Goal: Information Seeking & Learning: Learn about a topic

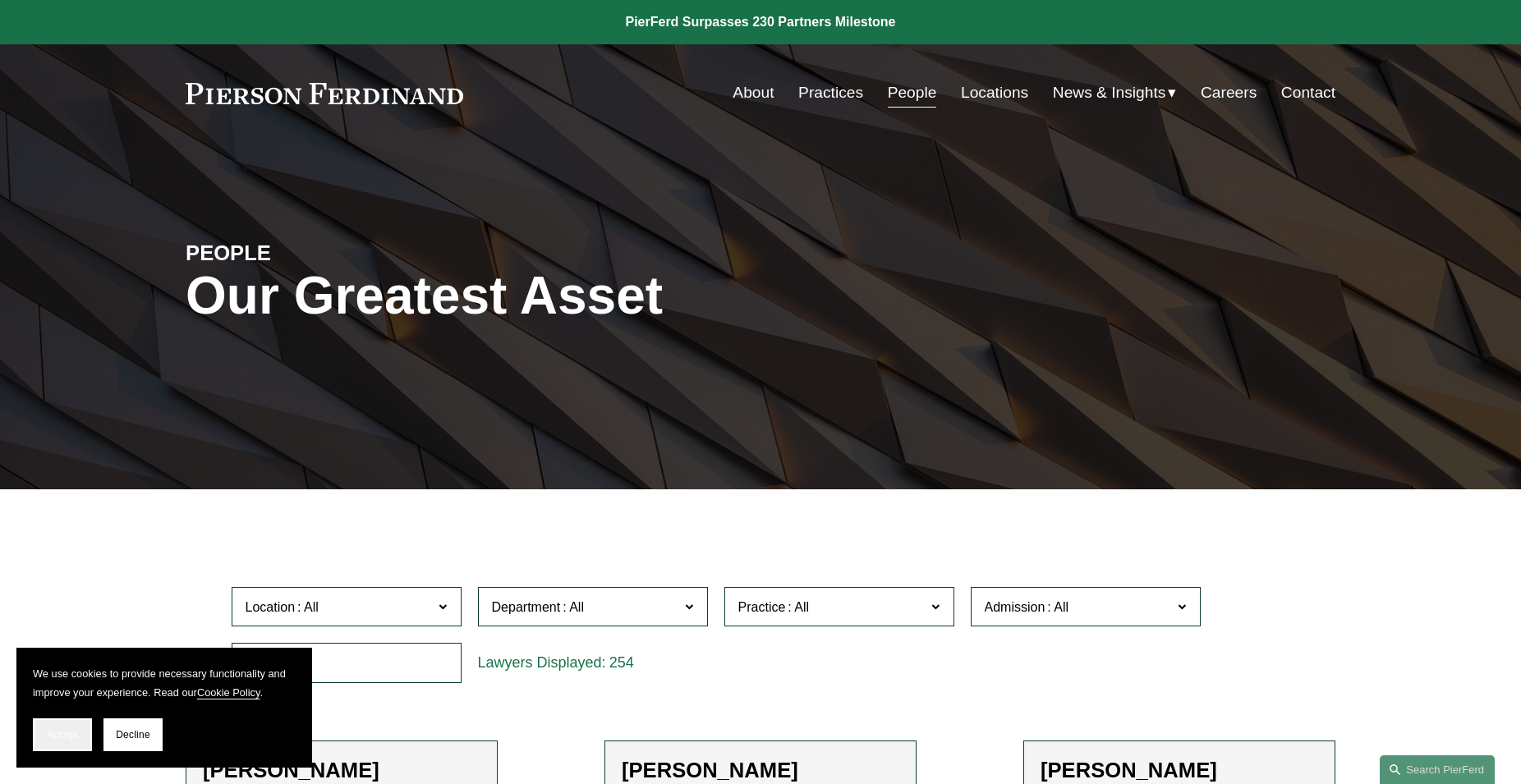
click at [72, 730] on span "Accept" at bounding box center [62, 735] width 32 height 11
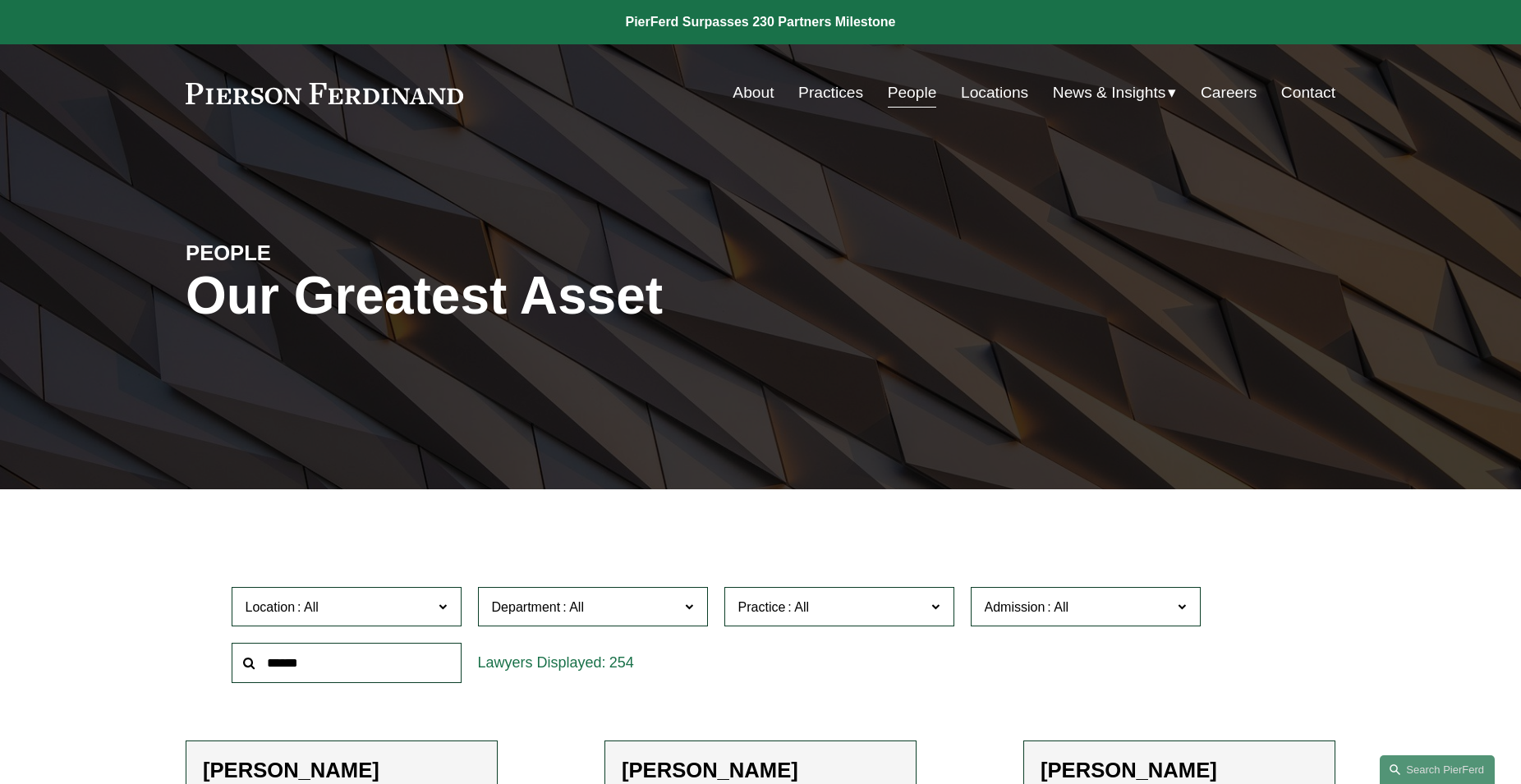
click at [445, 608] on span at bounding box center [443, 606] width 9 height 21
click at [0, 0] on link "[GEOGRAPHIC_DATA]" at bounding box center [0, 0] width 0 height 0
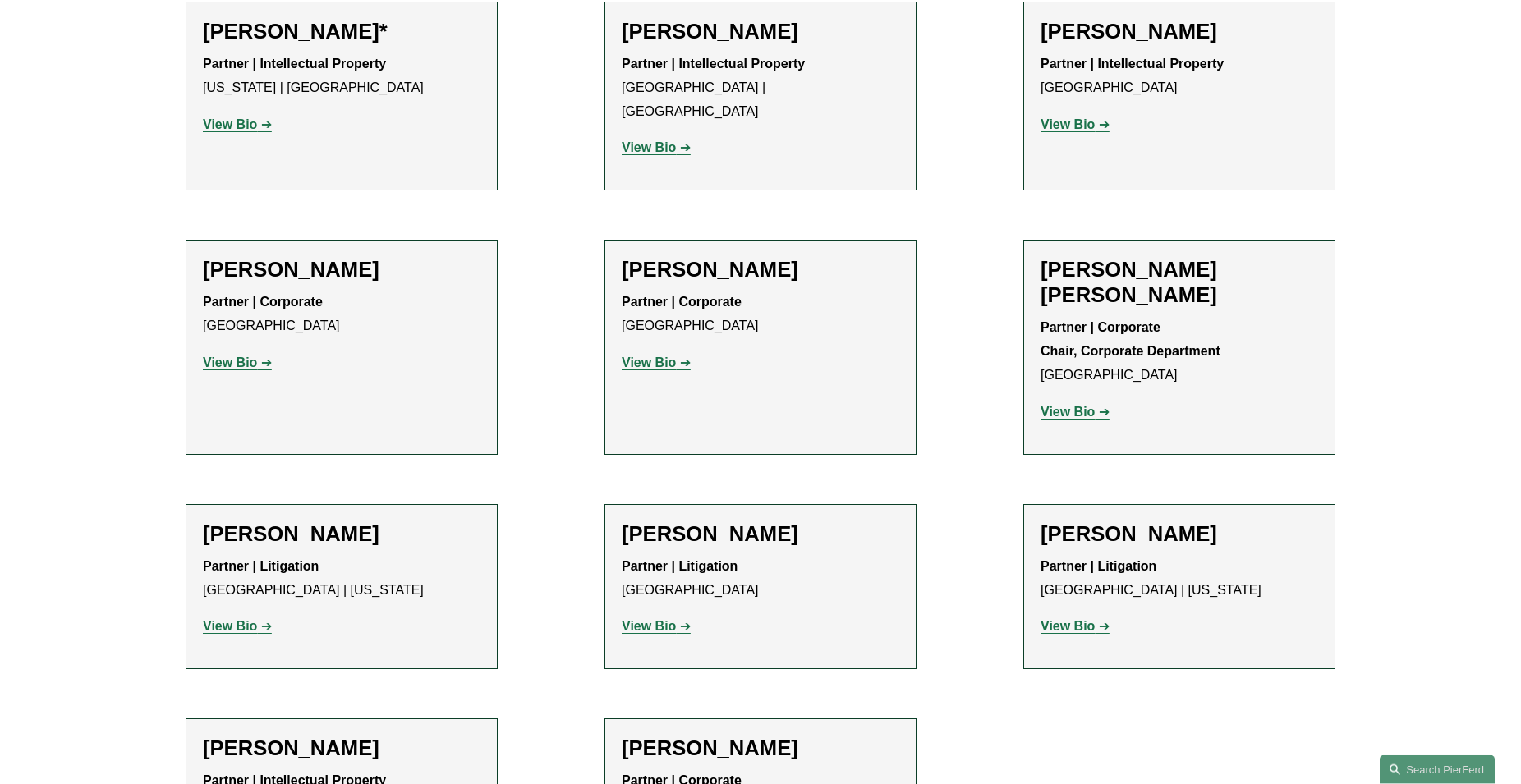
scroll to position [744, 0]
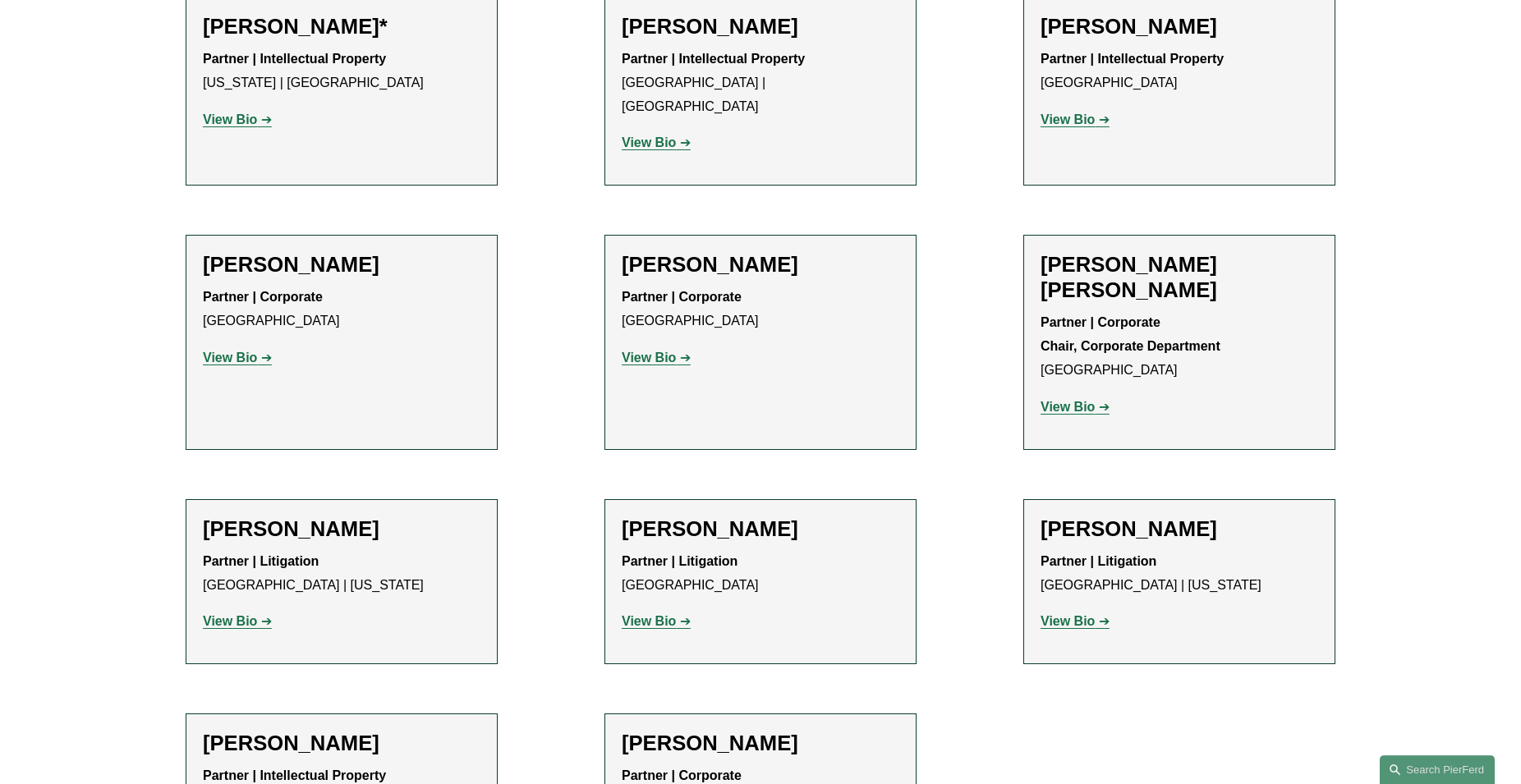
click at [651, 614] on strong "View Bio" at bounding box center [648, 620] width 55 height 14
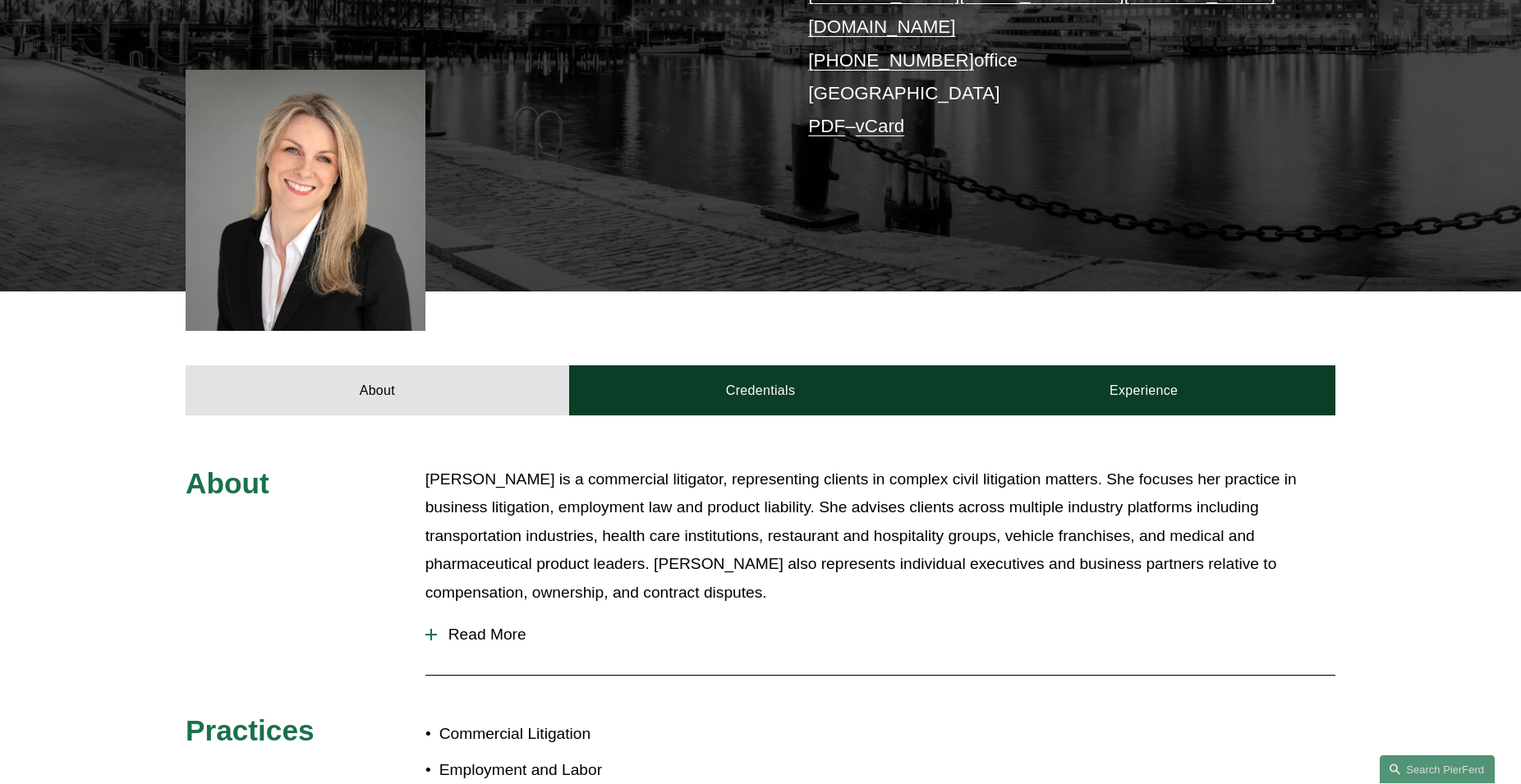
scroll to position [418, 0]
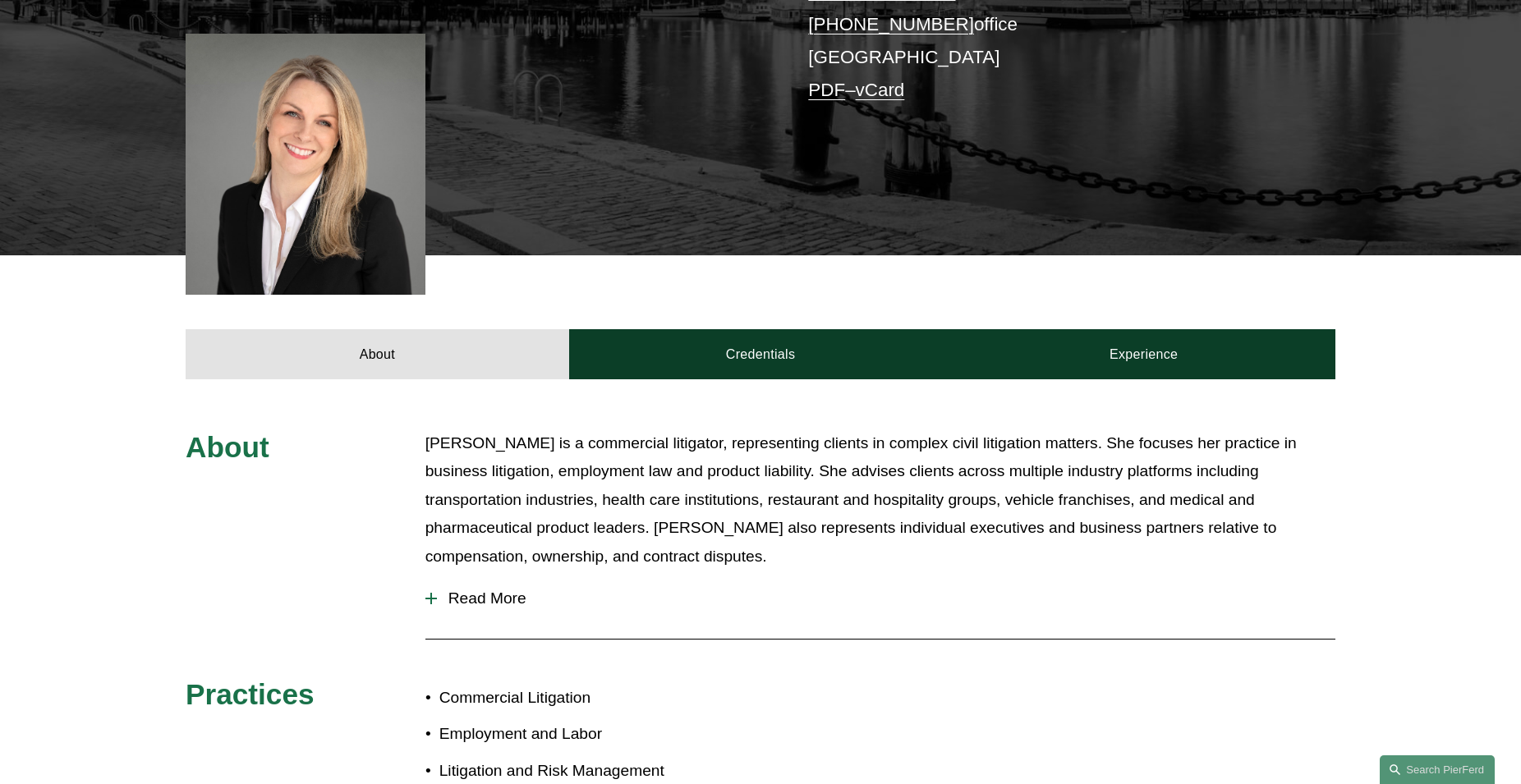
click at [504, 590] on span "Read More" at bounding box center [886, 598] width 898 height 18
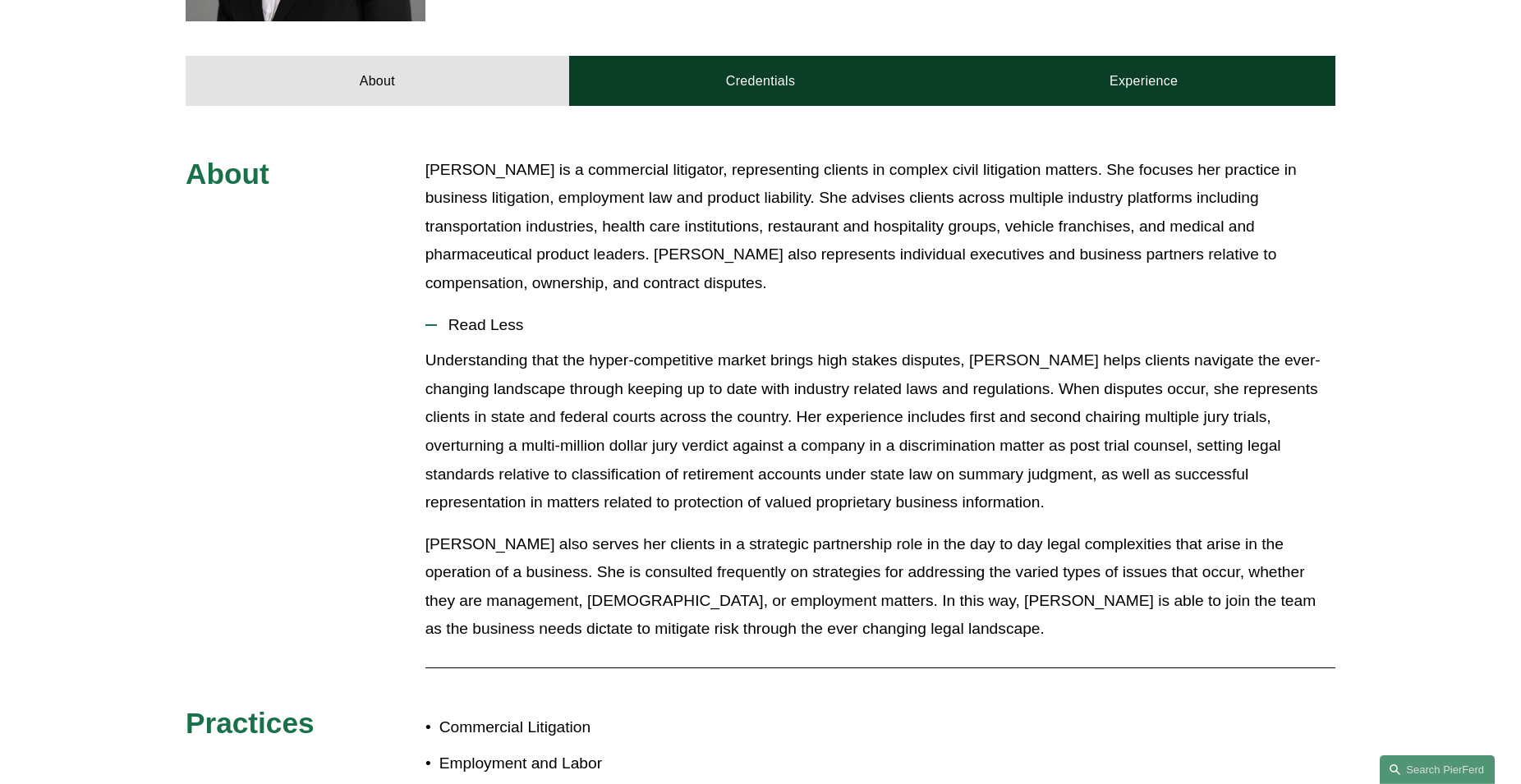
scroll to position [586, 0]
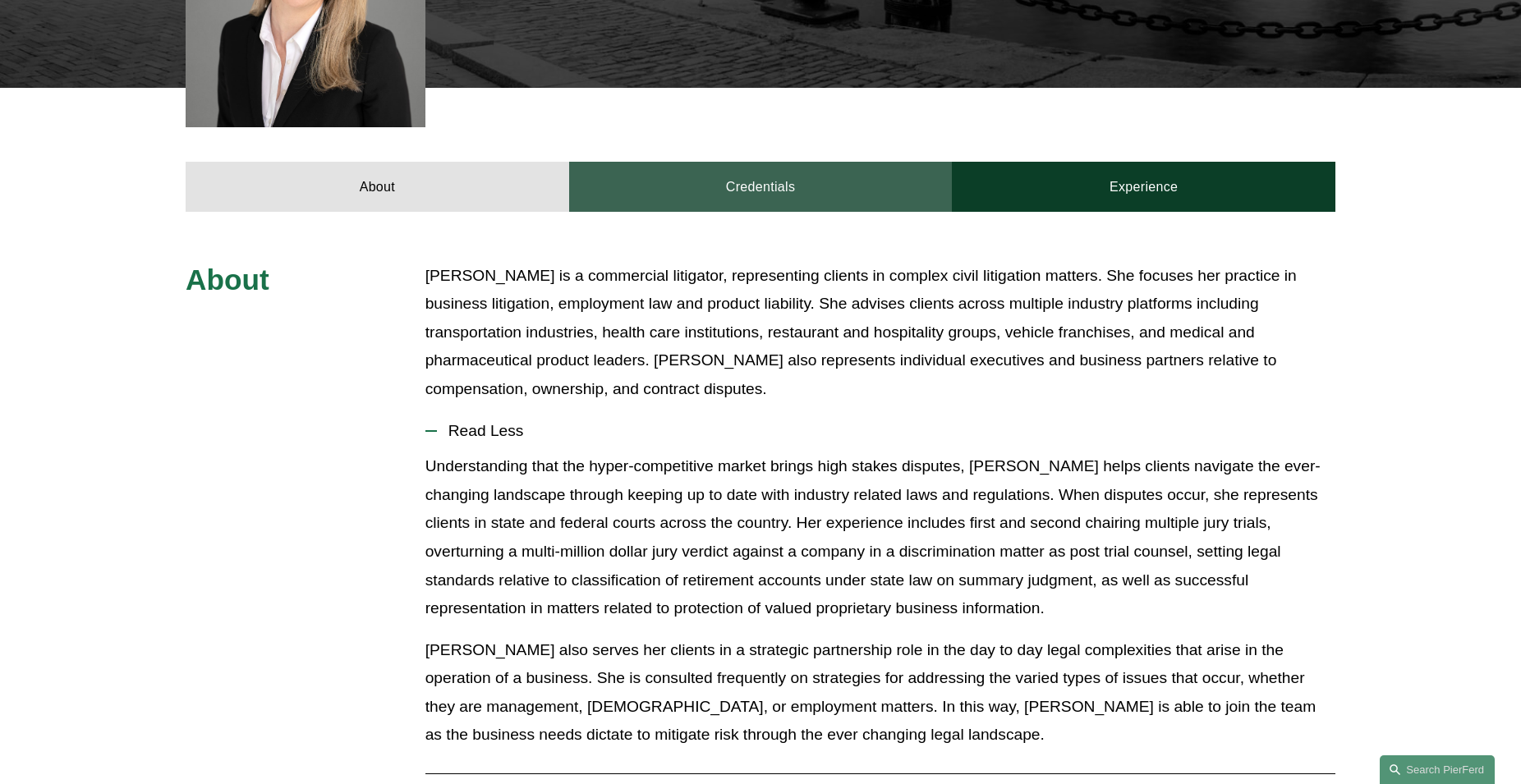
click at [771, 174] on link "Credentials" at bounding box center [760, 186] width 384 height 49
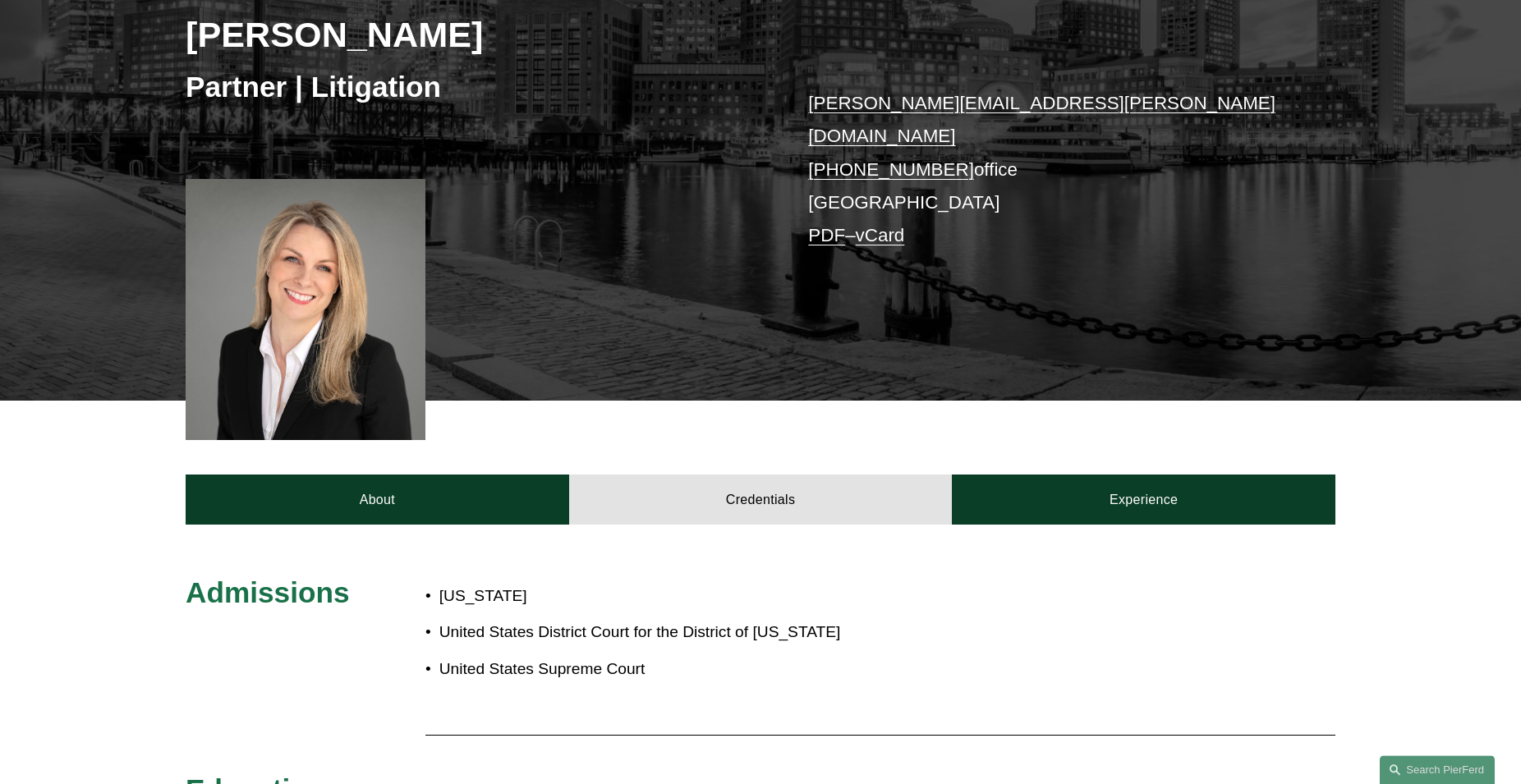
scroll to position [168, 0]
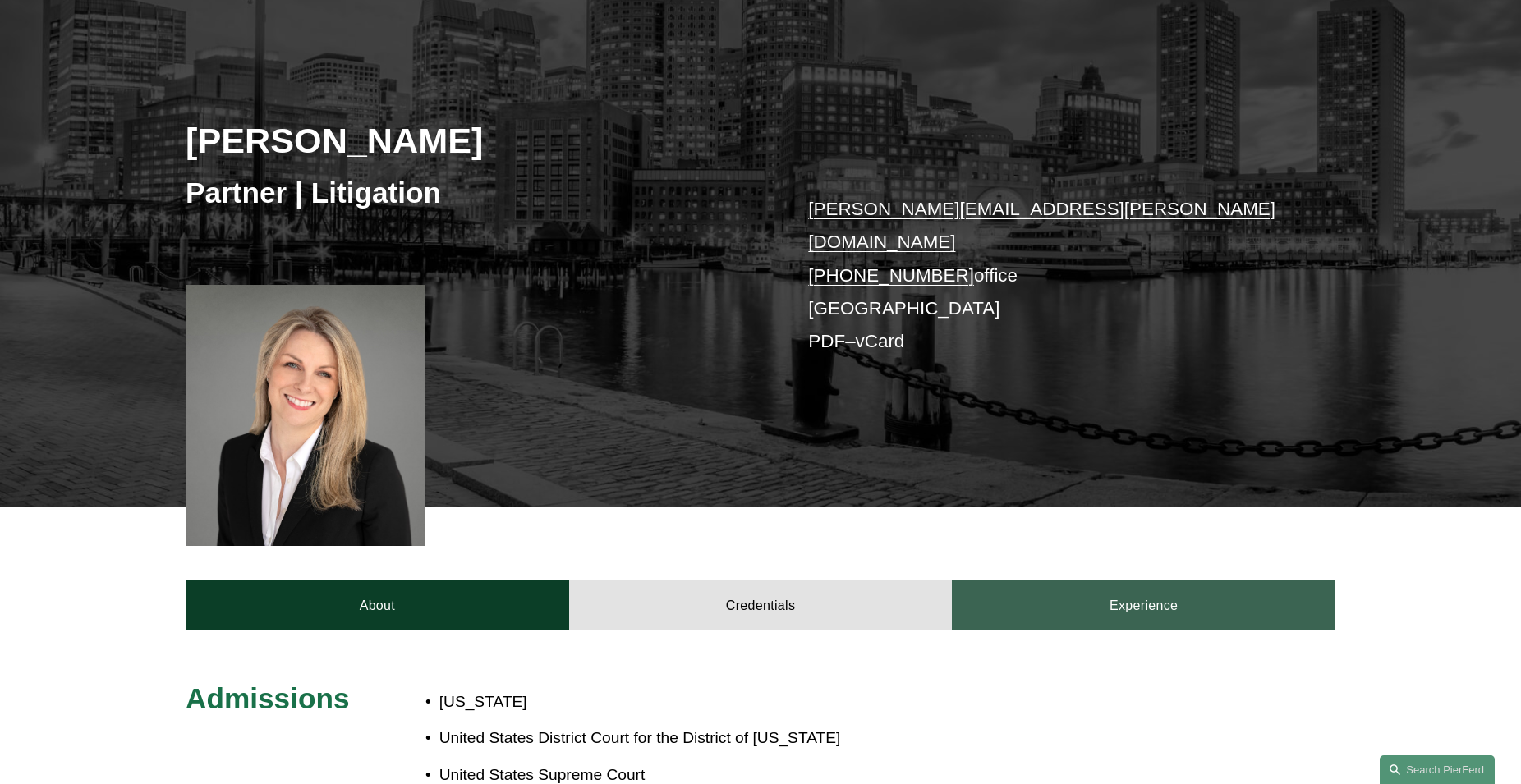
click at [1103, 595] on link "Experience" at bounding box center [1144, 604] width 384 height 49
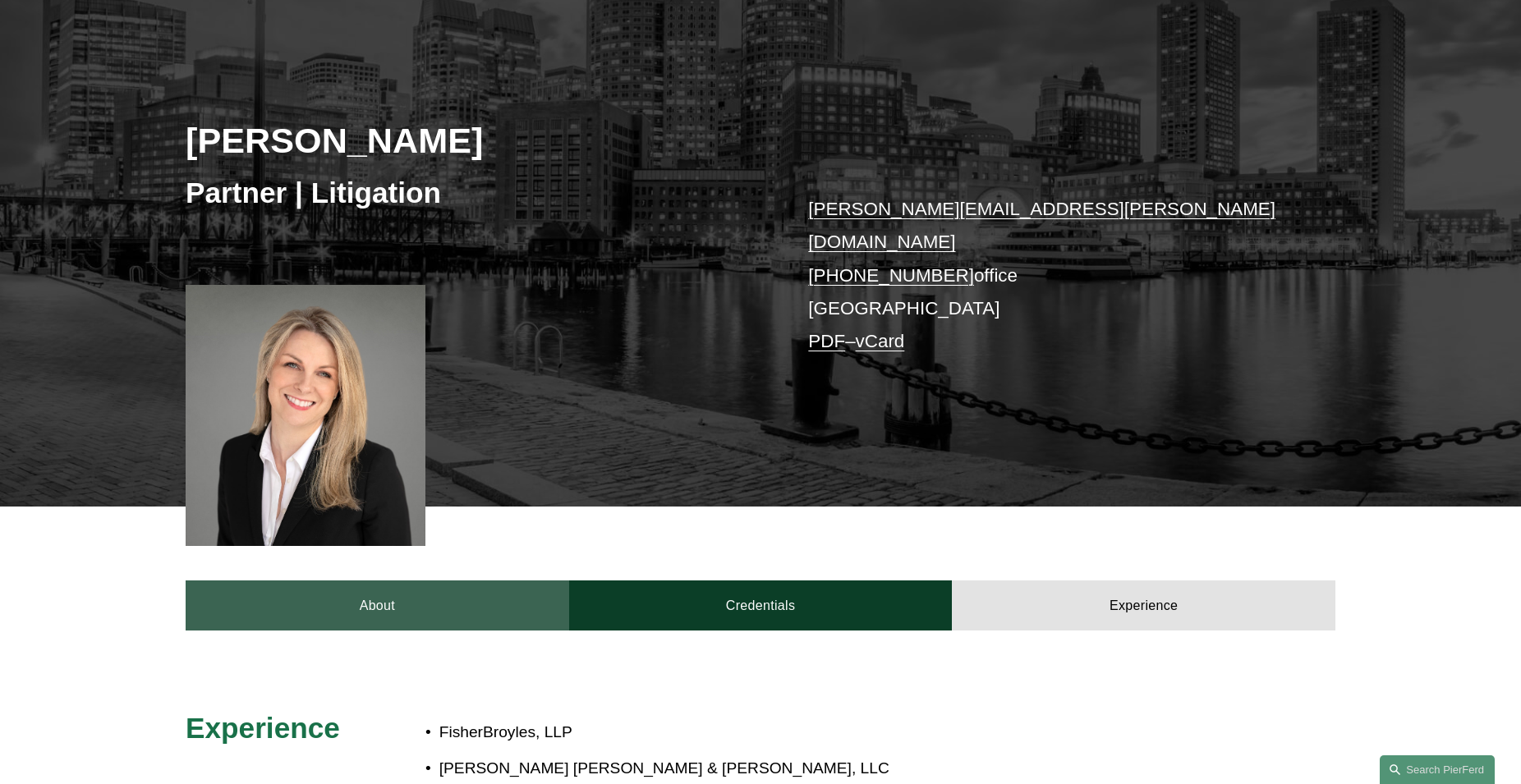
click at [368, 586] on link "About" at bounding box center [377, 604] width 384 height 49
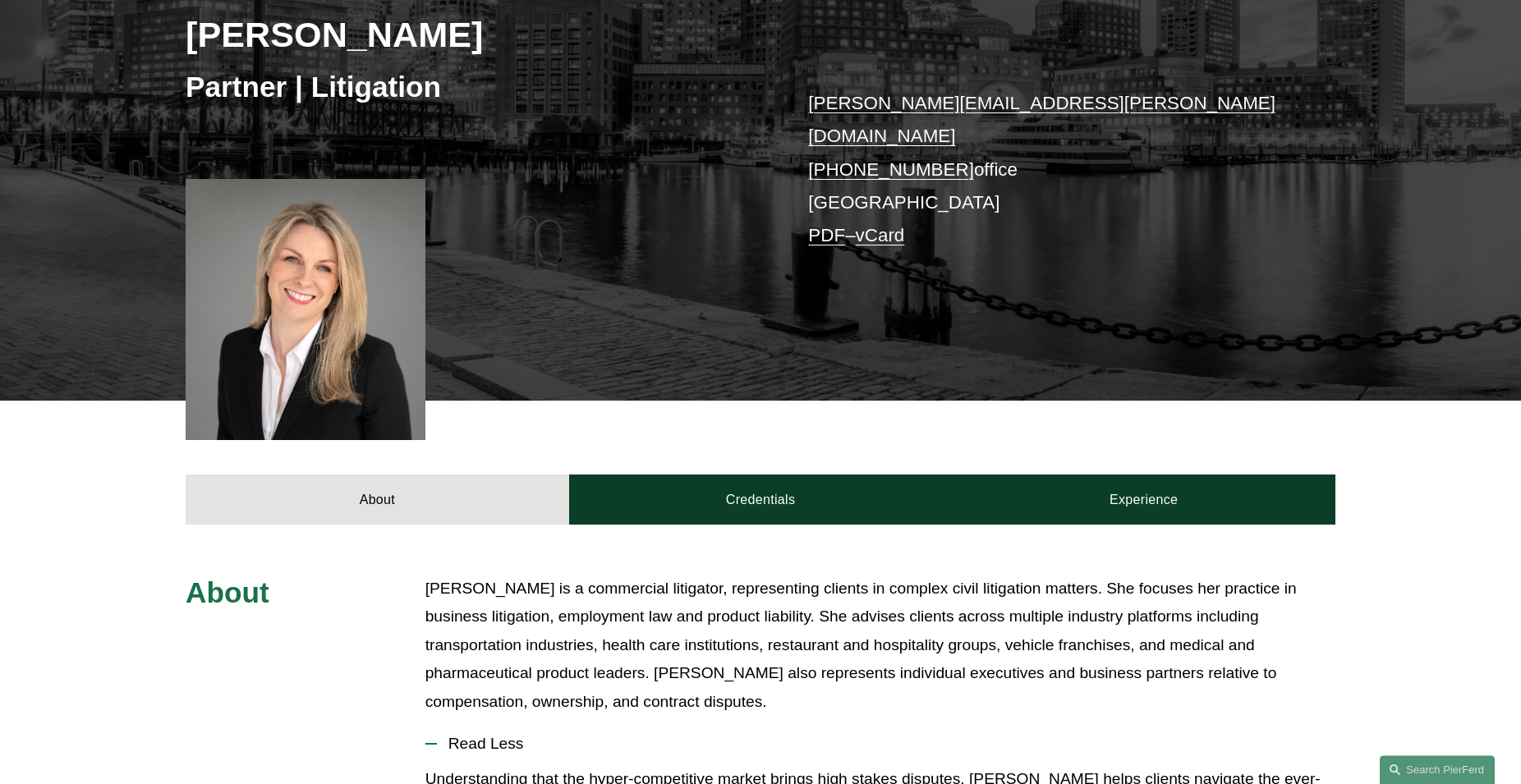
scroll to position [251, 0]
